Goal: Find specific page/section: Find specific page/section

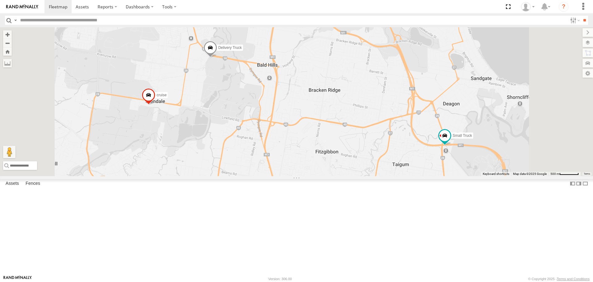
click at [0, 0] on div "Small Truck" at bounding box center [0, 0] width 0 height 0
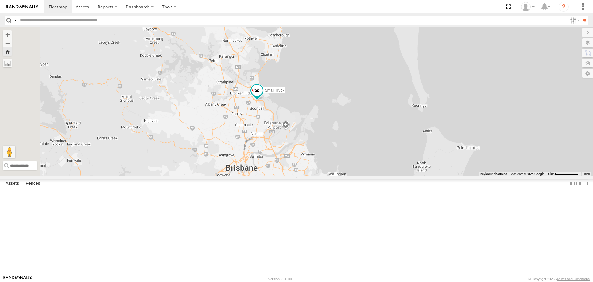
click at [0, 0] on div "Small Truck" at bounding box center [0, 0] width 0 height 0
